Goal: Obtain resource: Obtain resource

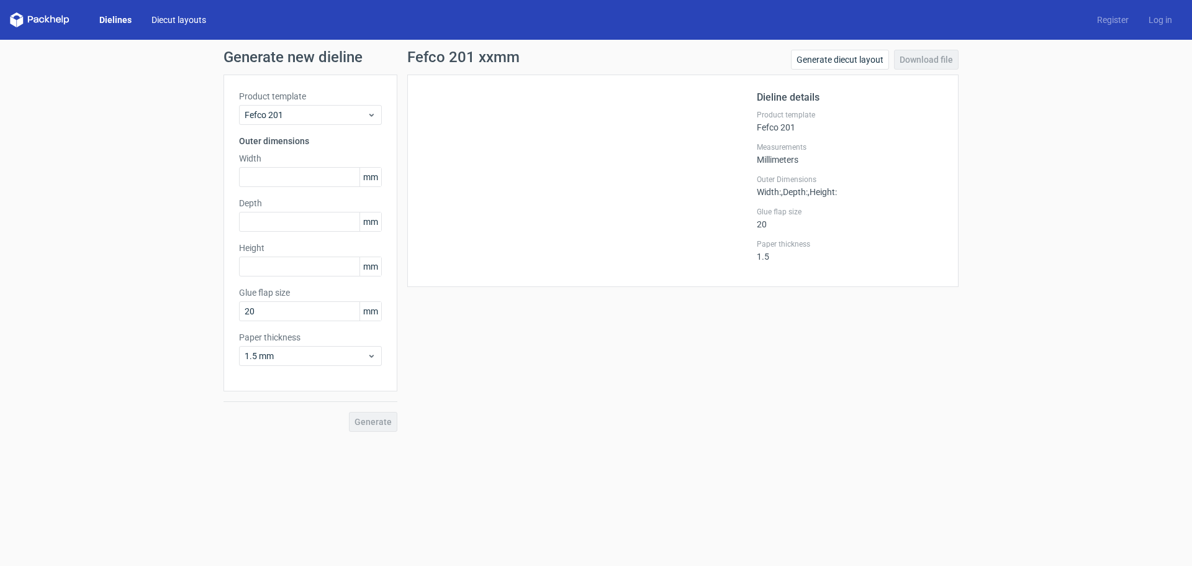
click at [176, 16] on link "Diecut layouts" at bounding box center [179, 20] width 75 height 12
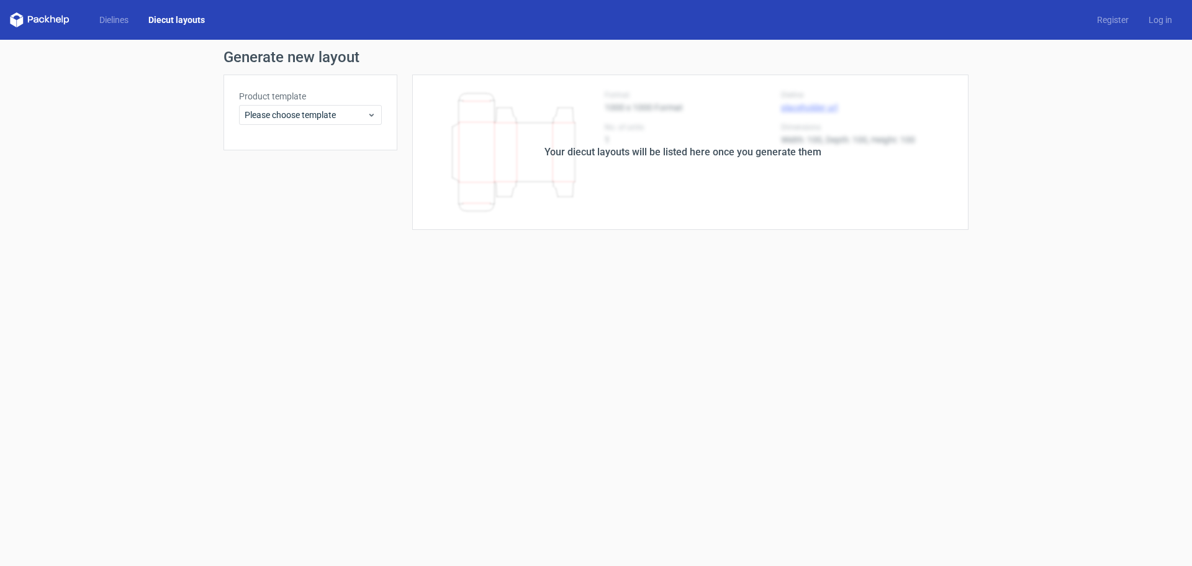
click at [109, 13] on div "Dielines Diecut layouts" at bounding box center [112, 19] width 205 height 15
click at [116, 24] on link "Dielines" at bounding box center [113, 20] width 49 height 12
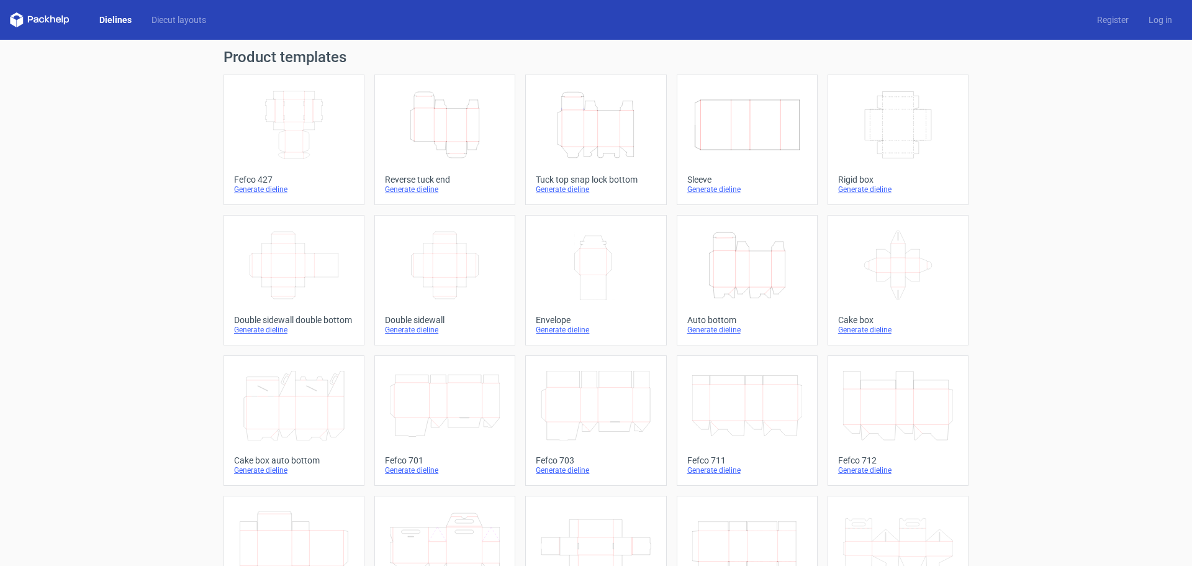
click at [468, 152] on icon "Height Depth Width" at bounding box center [445, 125] width 110 height 70
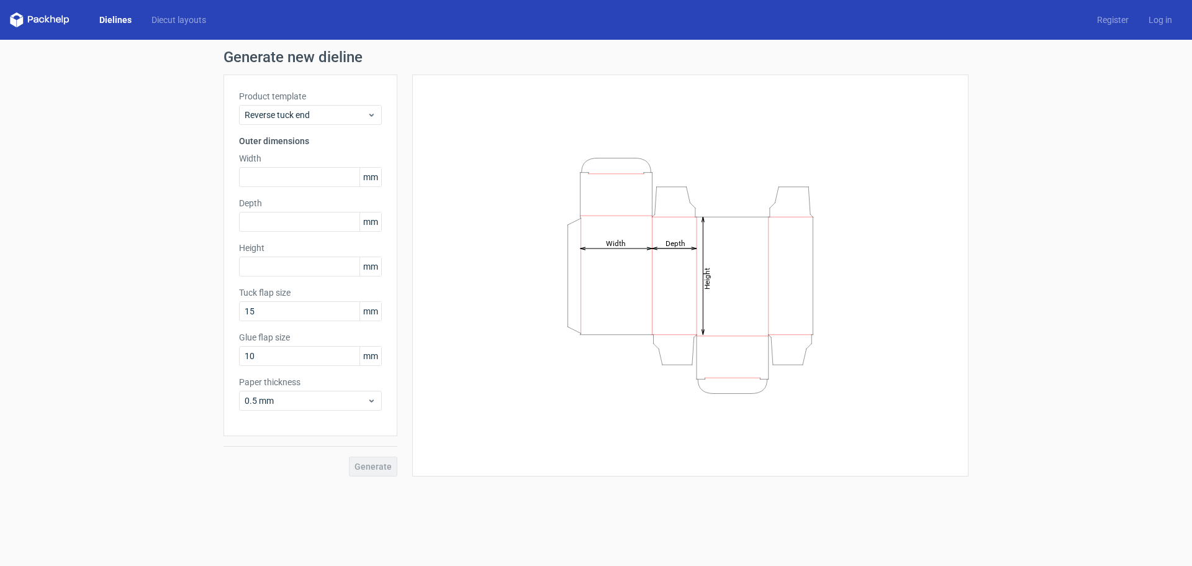
click at [468, 152] on div "Height Depth Width" at bounding box center [690, 275] width 525 height 371
